Goal: Check status: Check status

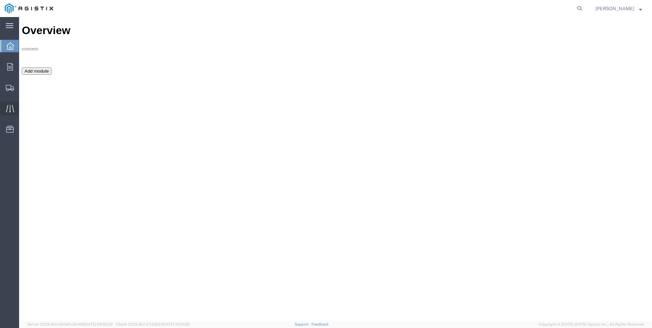
click at [7, 110] on icon at bounding box center [10, 109] width 8 height 8
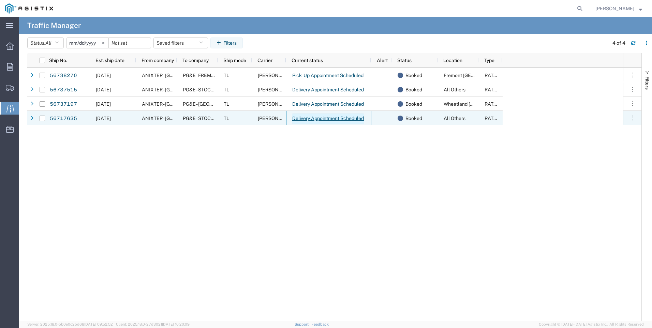
click at [315, 117] on link "Delivery Appointment Scheduled" at bounding box center [328, 118] width 72 height 11
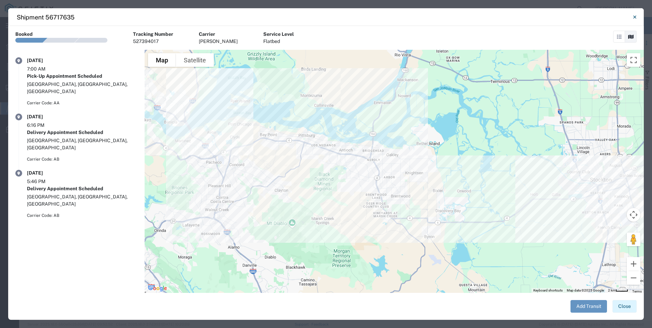
click at [627, 309] on button "Close" at bounding box center [624, 306] width 24 height 13
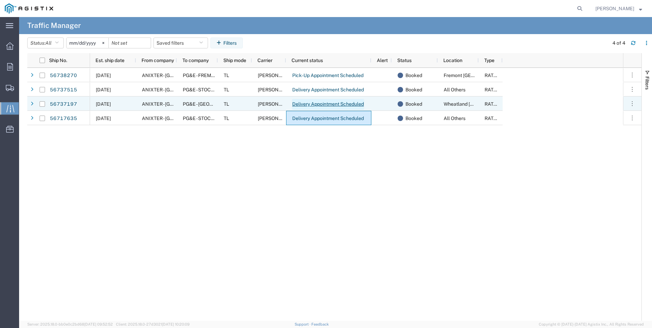
click at [337, 105] on link "Delivery Appointment Scheduled" at bounding box center [328, 104] width 72 height 11
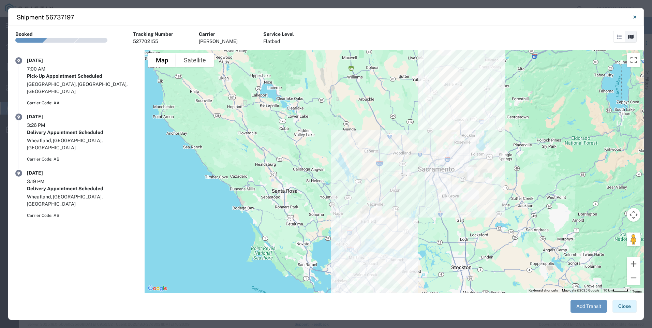
click at [621, 308] on button "Close" at bounding box center [624, 306] width 24 height 13
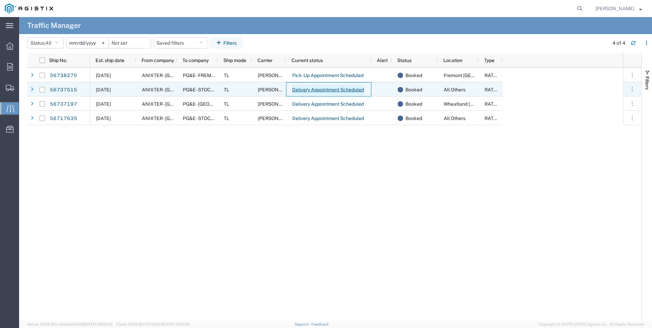
click at [325, 92] on link "Delivery Appointment Scheduled" at bounding box center [328, 90] width 72 height 11
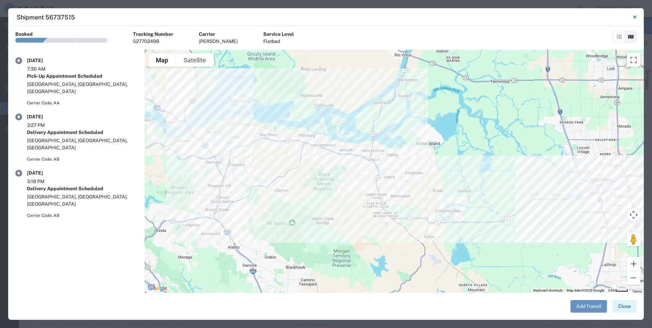
click at [625, 307] on button "Close" at bounding box center [624, 306] width 24 height 13
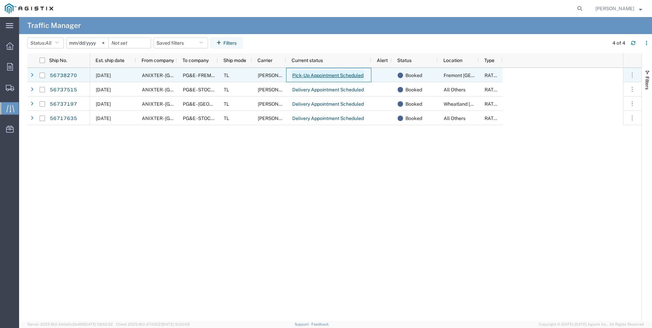
click at [335, 79] on link "Pick-Up Appointment Scheduled" at bounding box center [328, 75] width 72 height 11
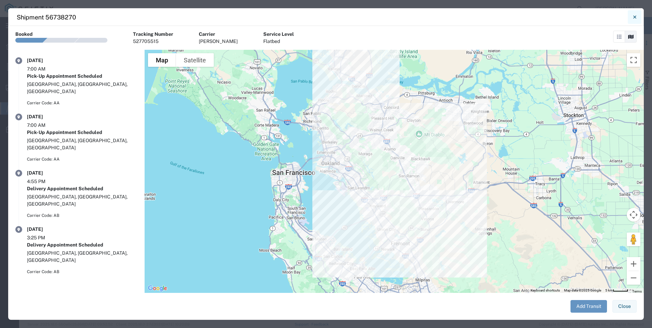
click at [636, 16] on button "Close" at bounding box center [634, 17] width 14 height 14
